Goal: Information Seeking & Learning: Learn about a topic

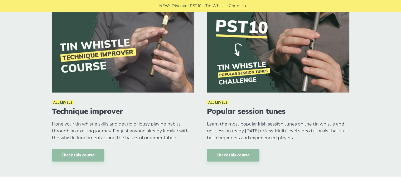
scroll to position [598, 0]
drag, startPoint x: 215, startPoint y: 111, endPoint x: 297, endPoint y: 111, distance: 82.6
click at [297, 111] on h3 "Popular session tunes" at bounding box center [278, 111] width 142 height 9
click at [303, 112] on h3 "Popular session tunes" at bounding box center [278, 111] width 142 height 9
drag, startPoint x: 54, startPoint y: 102, endPoint x: 74, endPoint y: 103, distance: 20.1
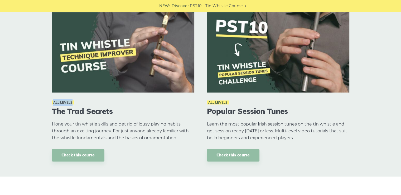
click at [74, 103] on div "All levels" at bounding box center [123, 102] width 142 height 7
click at [93, 102] on div "All levels" at bounding box center [123, 102] width 142 height 7
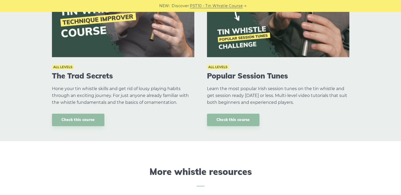
click at [160, 121] on div "Check this course" at bounding box center [123, 119] width 142 height 12
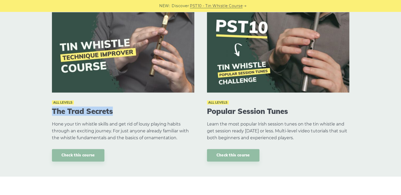
drag, startPoint x: 53, startPoint y: 110, endPoint x: 122, endPoint y: 113, distance: 69.7
click at [122, 113] on h3 "The Trad Secrets" at bounding box center [123, 111] width 142 height 9
click at [143, 119] on div "All levels The Trad Secrets Hone your tin whistle skills and get rid of lousy p…" at bounding box center [123, 130] width 155 height 63
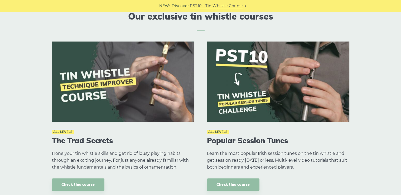
scroll to position [603, 0]
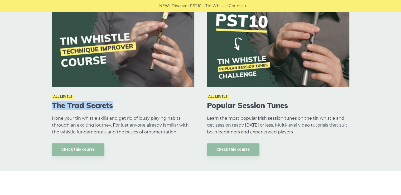
drag, startPoint x: 52, startPoint y: 103, endPoint x: 131, endPoint y: 105, distance: 79.1
click at [131, 105] on h3 "The Trad Secrets" at bounding box center [123, 105] width 142 height 9
click at [142, 106] on h3 "The Trad Secrets" at bounding box center [123, 105] width 142 height 9
click at [150, 124] on p "Hone your tin whistle skills and get rid of lousy playing habits through an exc…" at bounding box center [123, 125] width 142 height 21
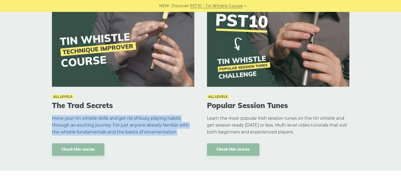
drag, startPoint x: 73, startPoint y: 119, endPoint x: 179, endPoint y: 131, distance: 106.7
click at [179, 131] on p "Hone your tin whistle skills and get rid of lousy playing habits through an exc…" at bounding box center [123, 125] width 142 height 21
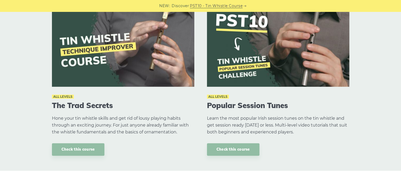
click at [176, 142] on div "All levels The Trad Secrets Hone your tin whistle skills and get rid of lousy p…" at bounding box center [123, 124] width 155 height 63
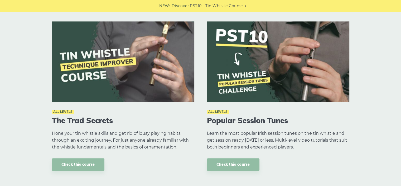
scroll to position [623, 0]
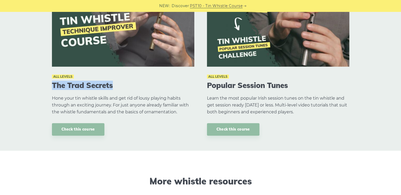
drag, startPoint x: 53, startPoint y: 83, endPoint x: 111, endPoint y: 85, distance: 58.3
click at [111, 85] on h3 "The Trad Secrets" at bounding box center [123, 85] width 142 height 9
click at [147, 88] on h3 "The Trad Secrets" at bounding box center [123, 85] width 142 height 9
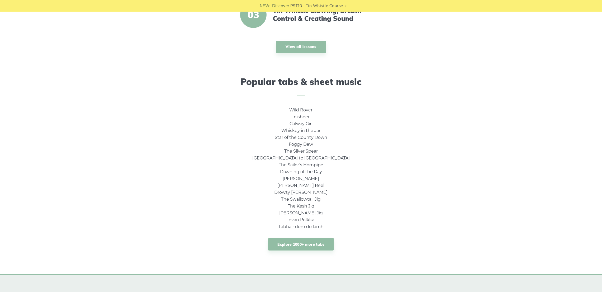
scroll to position [237, 0]
